Goal: Use online tool/utility: Utilize a website feature to perform a specific function

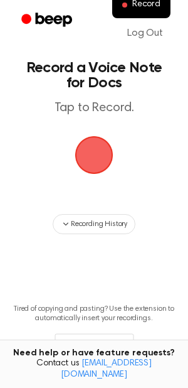
click at [104, 163] on span "button" at bounding box center [93, 154] width 57 height 57
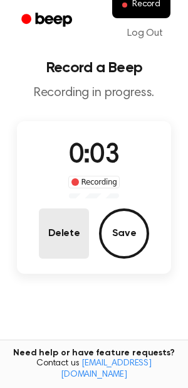
click at [81, 254] on button "Delete" at bounding box center [64, 234] width 50 height 50
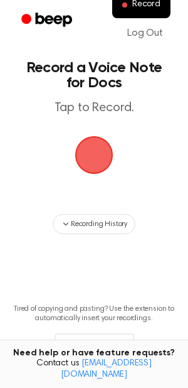
click at [109, 168] on span "button" at bounding box center [94, 155] width 69 height 69
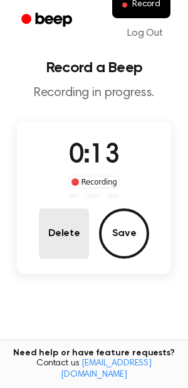
click at [70, 244] on button "Delete" at bounding box center [64, 234] width 50 height 50
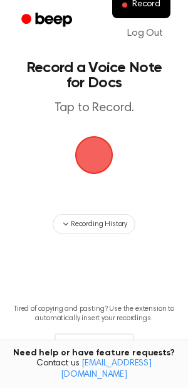
click at [96, 156] on span "button" at bounding box center [94, 155] width 43 height 43
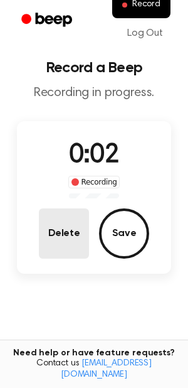
click at [55, 238] on button "Delete" at bounding box center [64, 234] width 50 height 50
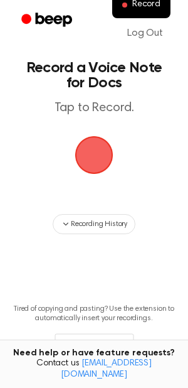
click at [101, 161] on span "button" at bounding box center [94, 155] width 55 height 55
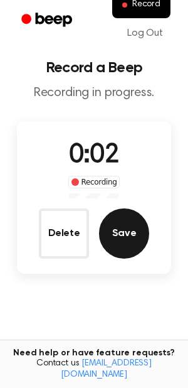
click at [129, 237] on button "Save" at bounding box center [124, 234] width 50 height 50
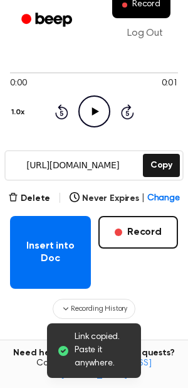
scroll to position [90, 0]
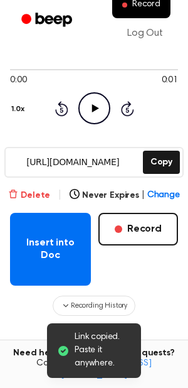
click at [33, 194] on button "Delete" at bounding box center [29, 195] width 42 height 13
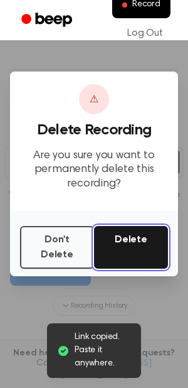
click at [138, 256] on button "Delete" at bounding box center [131, 247] width 74 height 43
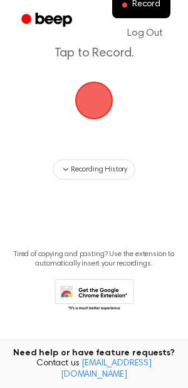
click at [124, 99] on span "button" at bounding box center [94, 101] width 62 height 62
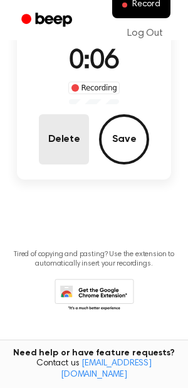
click at [77, 136] on button "Delete" at bounding box center [64, 139] width 50 height 50
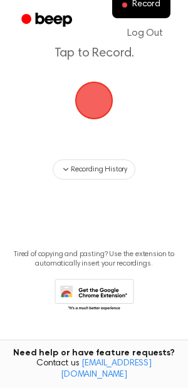
click at [96, 111] on span "button" at bounding box center [94, 100] width 70 height 70
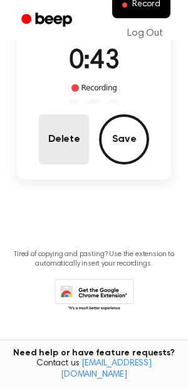
click at [85, 123] on button "Delete" at bounding box center [64, 139] width 50 height 50
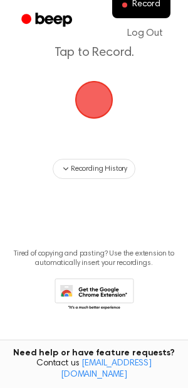
scroll to position [55, 0]
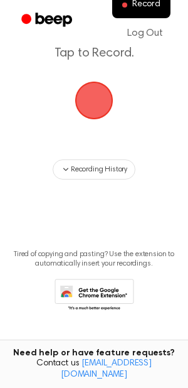
click at [90, 117] on span "button" at bounding box center [94, 101] width 68 height 68
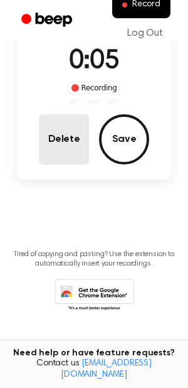
click at [58, 131] on button "Delete" at bounding box center [64, 139] width 50 height 50
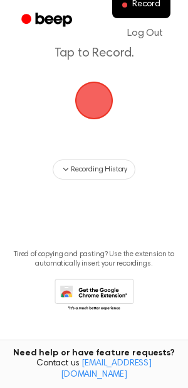
click at [92, 102] on span "button" at bounding box center [94, 100] width 69 height 69
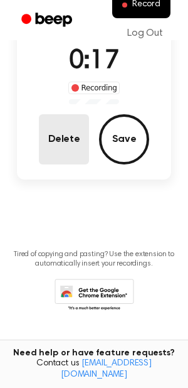
click at [68, 125] on button "Delete" at bounding box center [64, 139] width 50 height 50
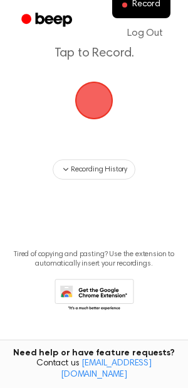
click at [104, 90] on span "button" at bounding box center [94, 100] width 70 height 70
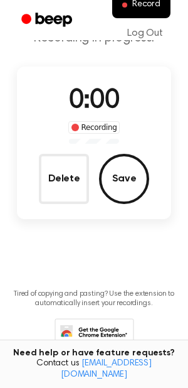
scroll to position [94, 0]
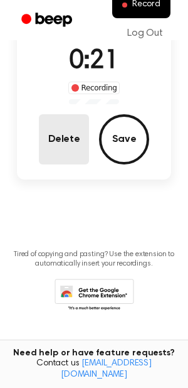
click at [70, 127] on button "Delete" at bounding box center [64, 139] width 50 height 50
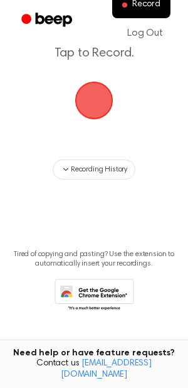
click at [70, 111] on span "button" at bounding box center [95, 101] width 70 height 70
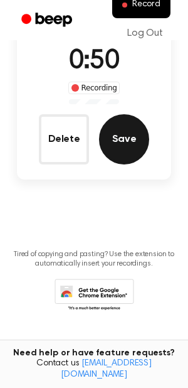
click at [111, 146] on button "Save" at bounding box center [124, 139] width 50 height 50
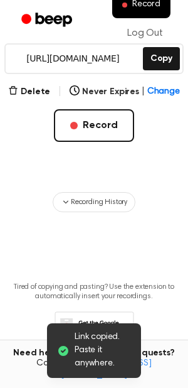
scroll to position [226, 0]
